Goal: Information Seeking & Learning: Learn about a topic

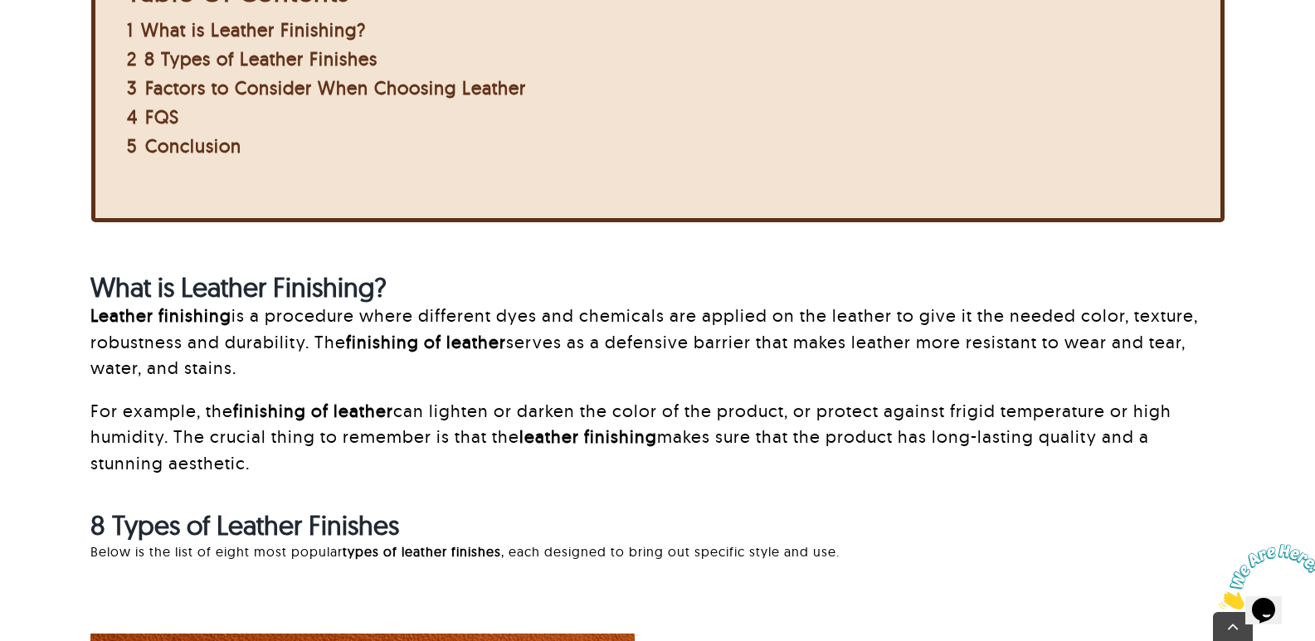
scroll to position [996, 0]
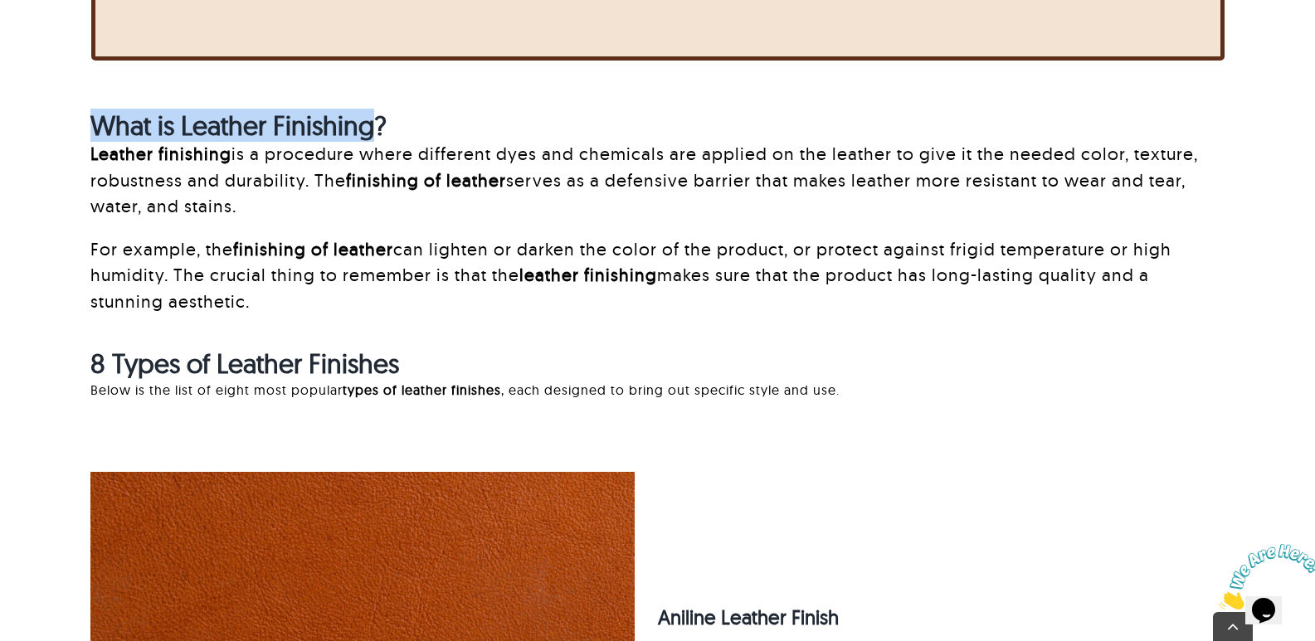
drag, startPoint x: 203, startPoint y: 120, endPoint x: 379, endPoint y: 125, distance: 176.0
click at [379, 125] on div "What is Leather Finishing? Leather finishing is a procedure where different dye…" at bounding box center [657, 221] width 1179 height 222
copy strong "What is Leather Finishing"
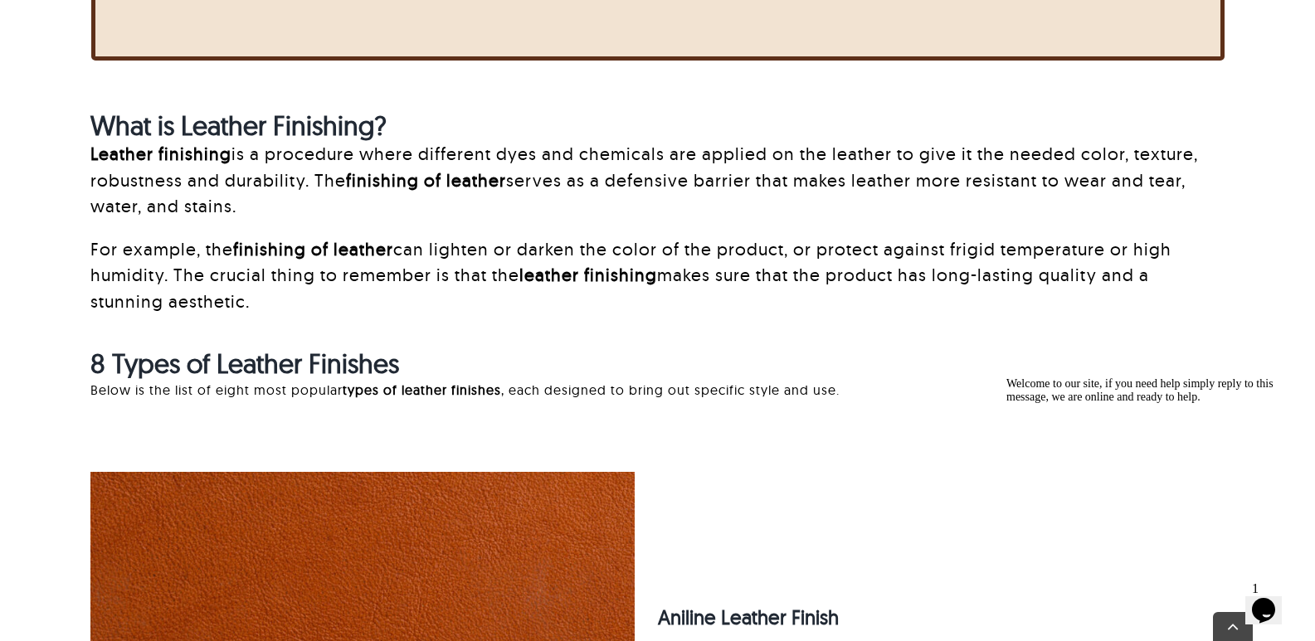
click at [217, 197] on p "Leather finishing is a procedure where different dyes and chemicals are applied…" at bounding box center [657, 180] width 1134 height 79
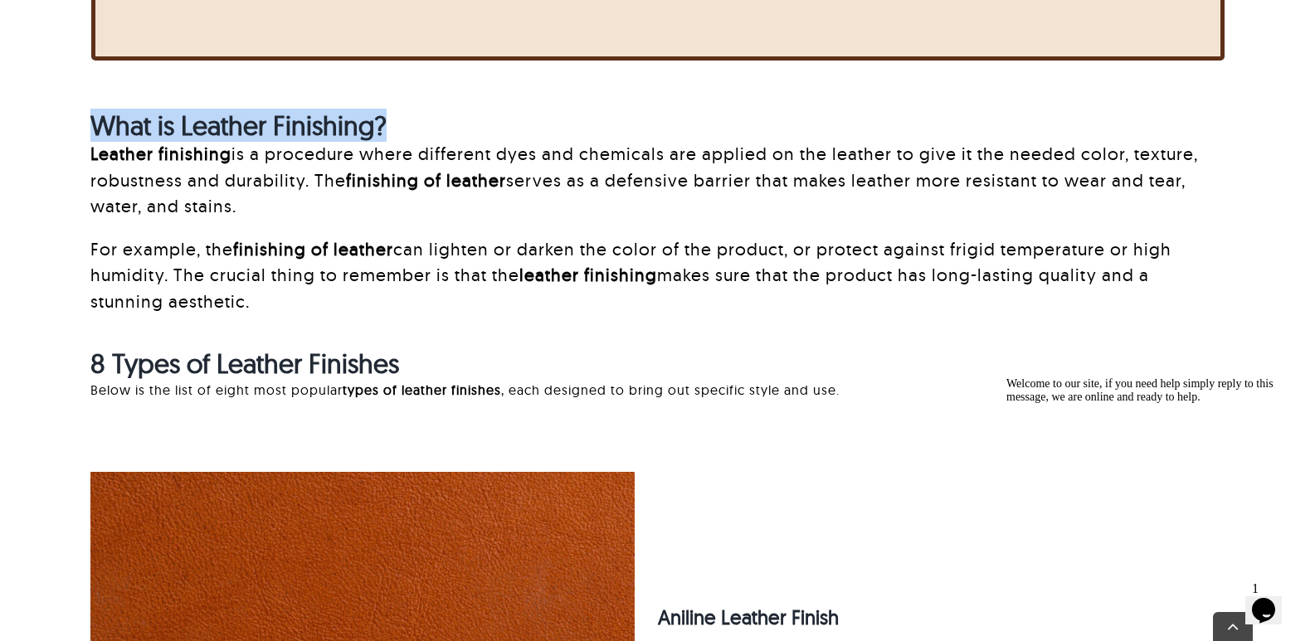
drag, startPoint x: 85, startPoint y: 119, endPoint x: 560, endPoint y: 119, distance: 475.5
click at [560, 119] on div "What is Leather Finishing? Leather finishing is a procedure where different dye…" at bounding box center [657, 221] width 1179 height 222
copy strong "What is Leather Finishing?"
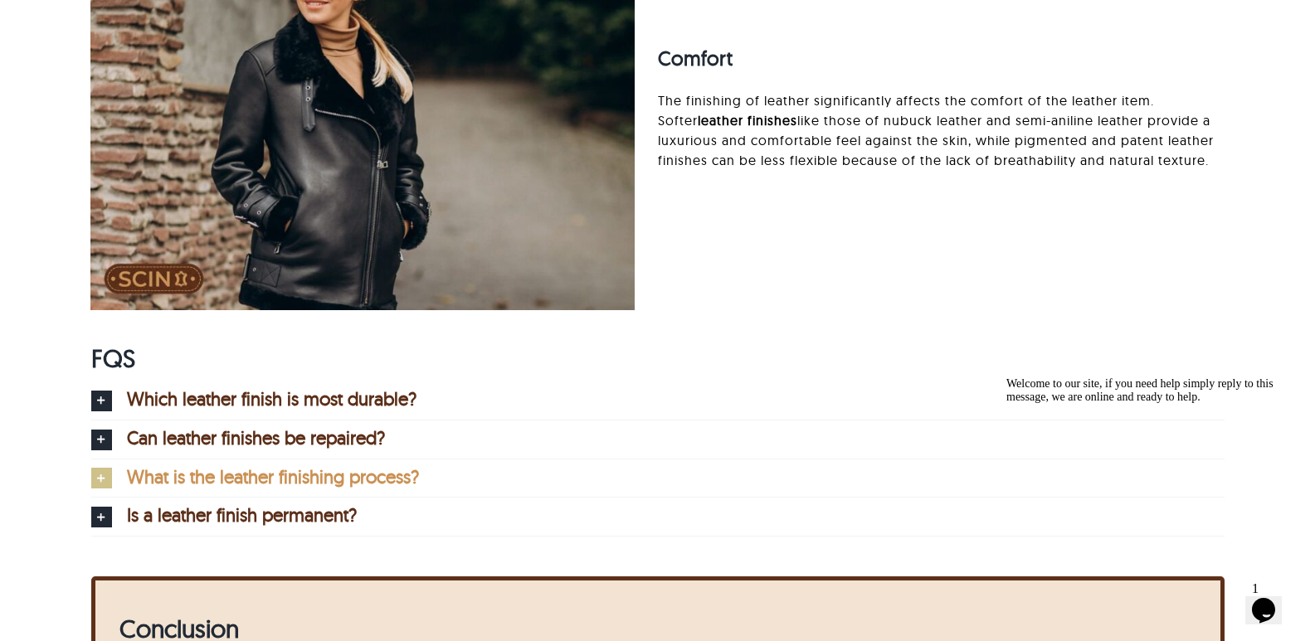
scroll to position [7378, 0]
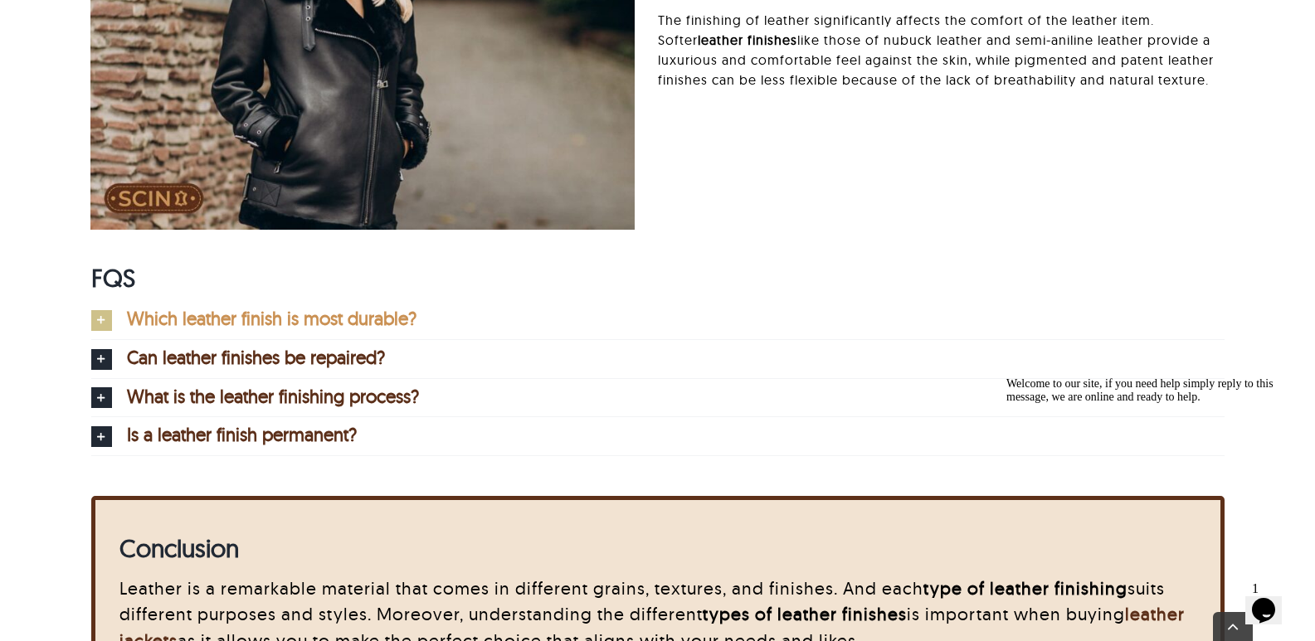
click at [206, 310] on span "Which leather finish is most durable?" at bounding box center [272, 319] width 290 height 18
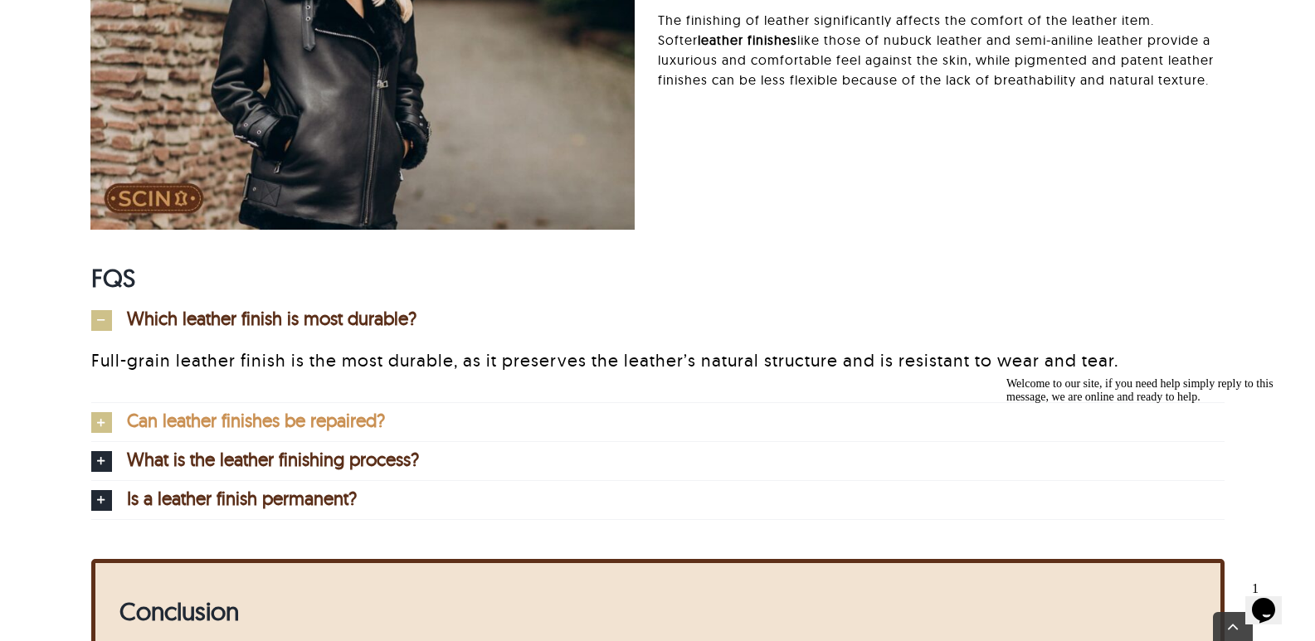
click at [202, 404] on link "Can leather finishes be repaired?" at bounding box center [658, 422] width 1134 height 38
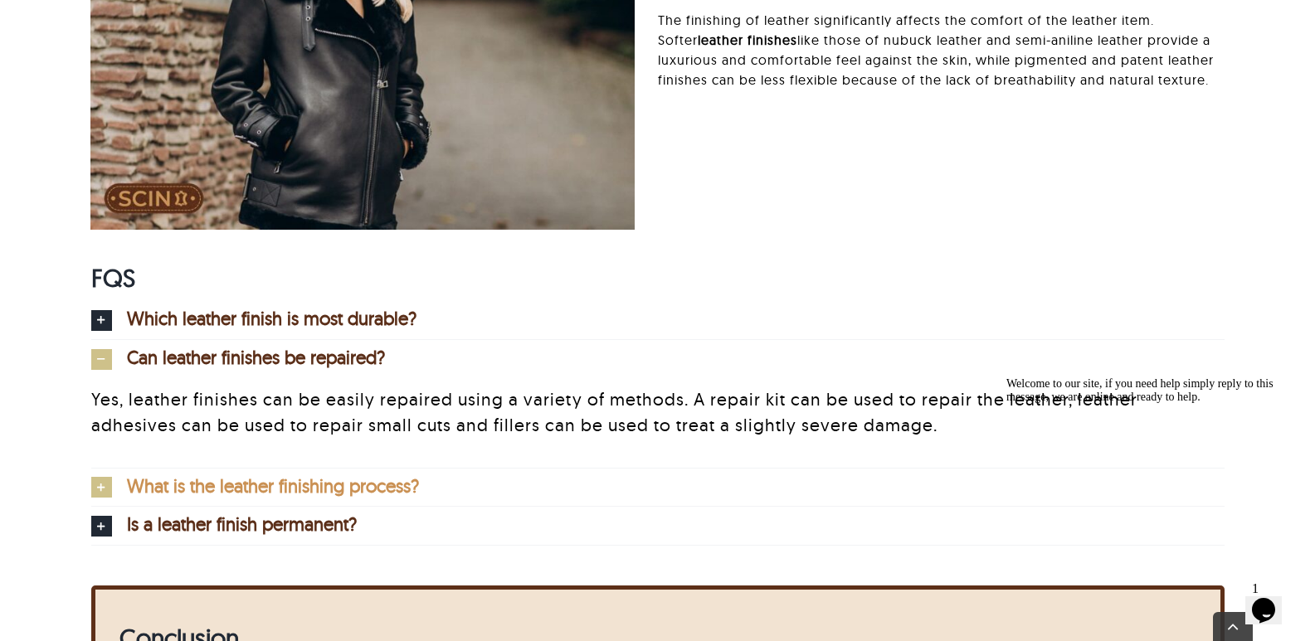
click at [209, 498] on link "What is the leather finishing process?" at bounding box center [658, 488] width 1134 height 38
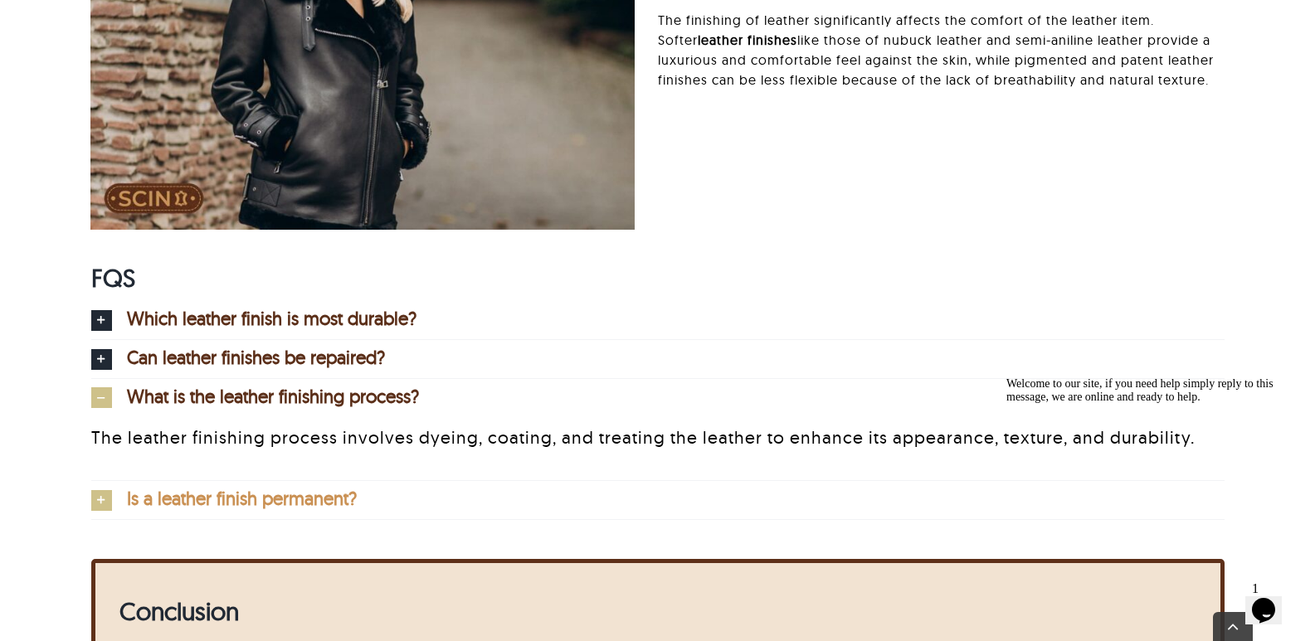
click at [217, 513] on link "Is a leather finish permanent?" at bounding box center [658, 500] width 1134 height 38
